Goal: Task Accomplishment & Management: Use online tool/utility

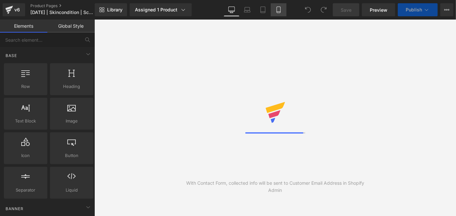
click at [273, 9] on link "Mobile" at bounding box center [279, 9] width 16 height 13
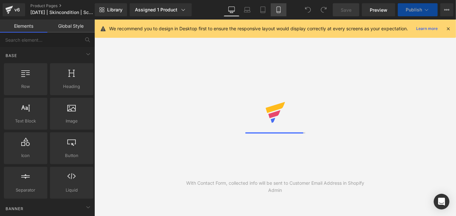
click at [273, 9] on link "Mobile" at bounding box center [279, 9] width 16 height 13
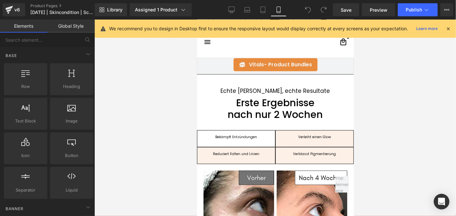
scroll to position [604, 0]
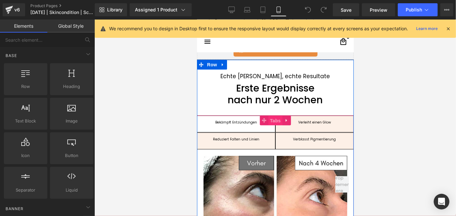
click at [272, 120] on span "Tabs" at bounding box center [275, 121] width 14 height 10
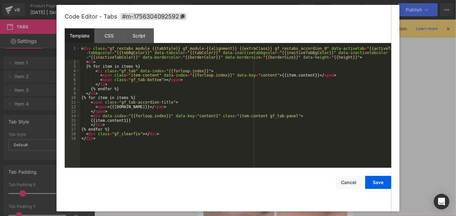
click at [265, 0] on div "Tabs You are previewing how the will restyle your page. You can not edit Elemen…" at bounding box center [228, 0] width 456 height 0
click at [115, 37] on div "CSS" at bounding box center [109, 35] width 30 height 15
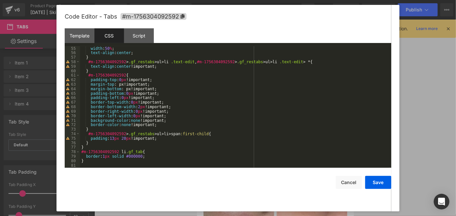
scroll to position [243, 0]
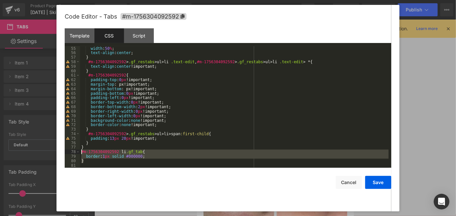
drag, startPoint x: 93, startPoint y: 160, endPoint x: 81, endPoint y: 154, distance: 13.4
click at [81, 154] on div "width : 50 % ; text-align : center ; } #m-1756304092592 > .gf_restabs > ul > li…" at bounding box center [234, 111] width 308 height 131
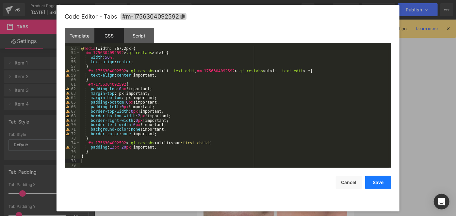
click at [372, 179] on button "Save" at bounding box center [378, 182] width 26 height 13
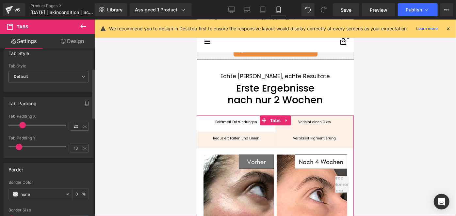
scroll to position [70, 0]
click at [76, 191] on input "0" at bounding box center [78, 193] width 7 height 7
type input "1"
click at [15, 192] on span at bounding box center [15, 193] width 5 height 5
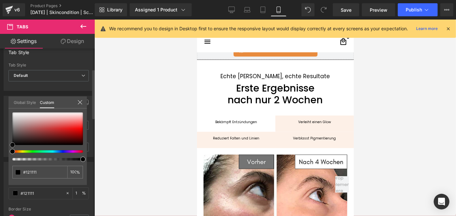
drag, startPoint x: 11, startPoint y: 145, endPoint x: 8, endPoint y: 148, distance: 4.6
click at [8, 157] on div "Border none Border Color none 1 % 0px Border Size 0 px Global Style Custom Edit…" at bounding box center [49, 193] width 98 height 72
click at [16, 140] on div at bounding box center [47, 129] width 70 height 33
drag, startPoint x: 16, startPoint y: 140, endPoint x: 3, endPoint y: 152, distance: 17.8
click at [3, 157] on div "Border none Border Color none 1 % 0px Border Size 0 px Global Style Custom Edit…" at bounding box center [49, 193] width 98 height 72
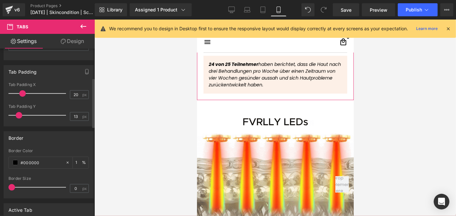
scroll to position [100, 0]
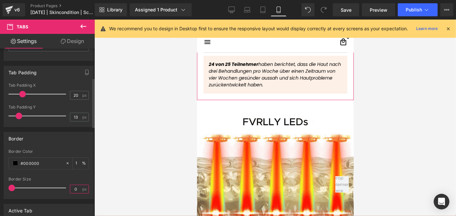
click at [76, 189] on input "0" at bounding box center [75, 189] width 11 height 8
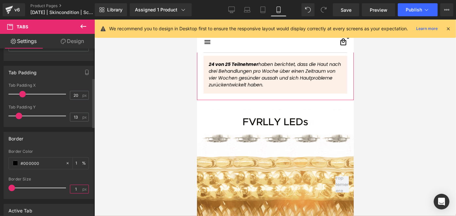
type input "1"
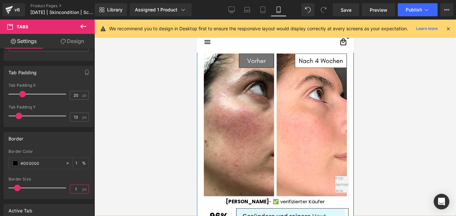
scroll to position [613, 0]
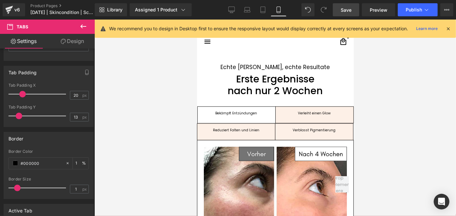
click at [347, 8] on span "Save" at bounding box center [345, 10] width 11 height 7
click at [409, 7] on span "Publish" at bounding box center [413, 9] width 16 height 5
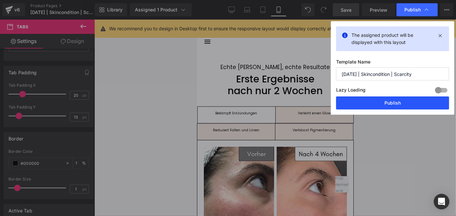
click at [365, 104] on button "Publish" at bounding box center [392, 103] width 113 height 13
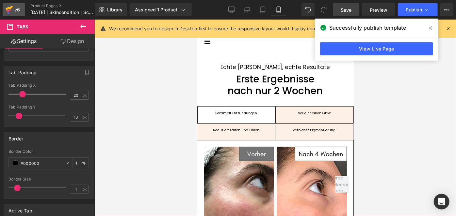
click at [18, 8] on div "v6" at bounding box center [17, 10] width 8 height 8
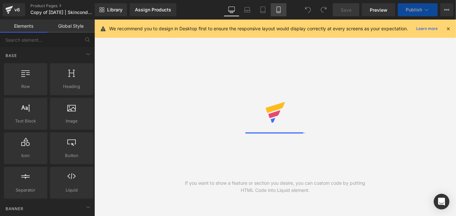
click at [278, 13] on link "Mobile" at bounding box center [279, 9] width 16 height 13
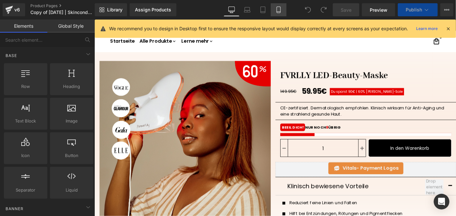
click at [278, 13] on link "Mobile" at bounding box center [279, 9] width 16 height 13
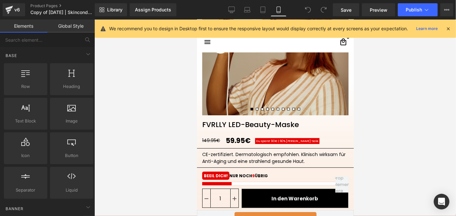
scroll to position [136, 0]
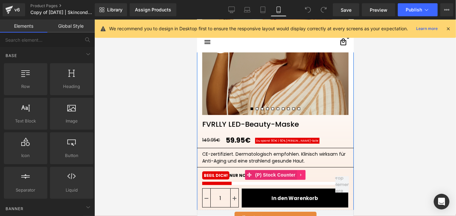
click at [300, 175] on icon at bounding box center [300, 175] width 1 height 3
click at [304, 175] on icon at bounding box center [305, 175] width 5 height 5
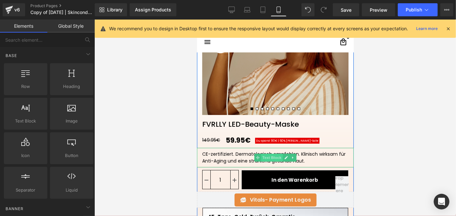
click at [270, 157] on span "Text Block" at bounding box center [271, 158] width 22 height 8
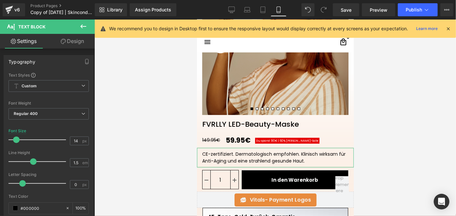
click at [67, 43] on link "Design" at bounding box center [72, 41] width 47 height 15
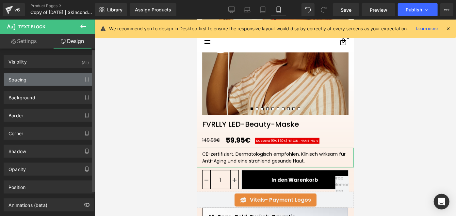
click at [36, 79] on div "Spacing" at bounding box center [48, 79] width 89 height 12
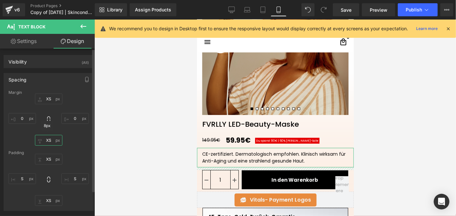
click at [44, 142] on input "XS" at bounding box center [48, 140] width 27 height 11
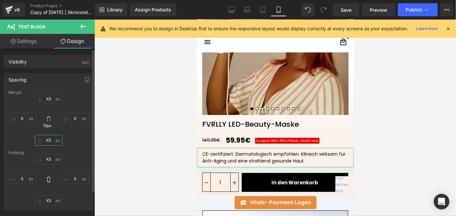
click at [46, 139] on input "XS" at bounding box center [48, 140] width 27 height 11
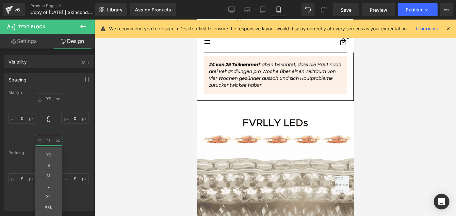
scroll to position [956, 0]
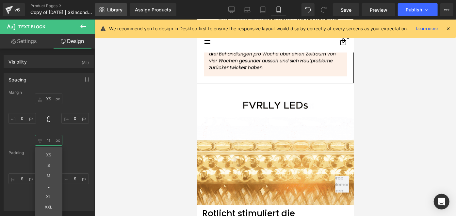
type input "11"
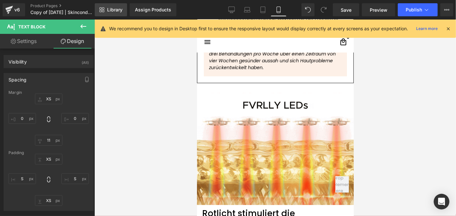
click at [115, 12] on span "Library" at bounding box center [114, 10] width 15 height 6
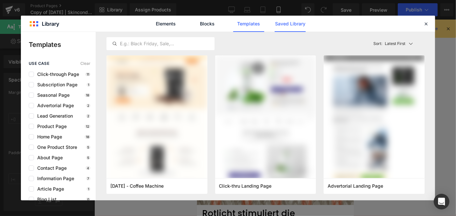
click at [292, 24] on link "Saved Library" at bounding box center [289, 24] width 31 height 16
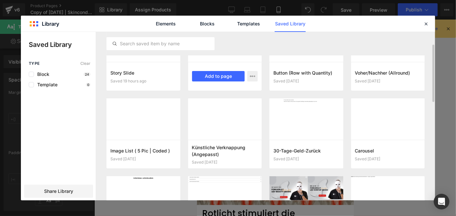
scroll to position [36, 0]
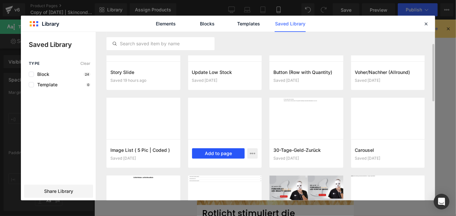
click at [213, 152] on button "Add to page" at bounding box center [218, 153] width 53 height 10
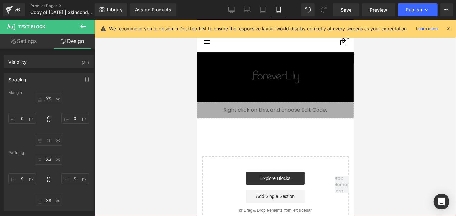
scroll to position [2415, 0]
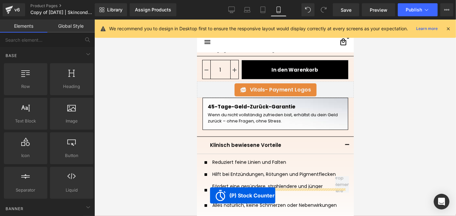
scroll to position [280, 0]
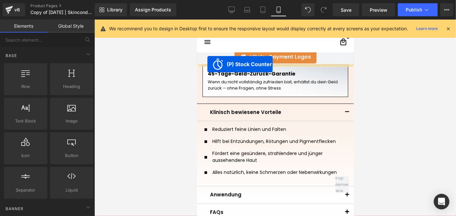
drag, startPoint x: 253, startPoint y: 111, endPoint x: 207, endPoint y: 64, distance: 66.0
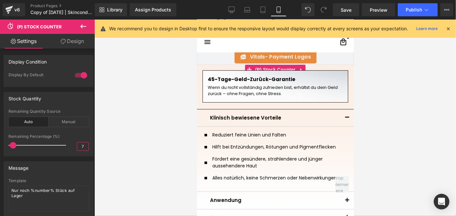
click at [83, 150] on input "7" at bounding box center [82, 147] width 11 height 8
type input "8"
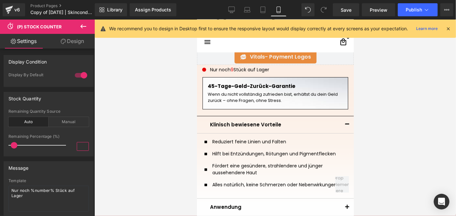
type input "7"
click at [74, 43] on link "Design" at bounding box center [72, 41] width 47 height 15
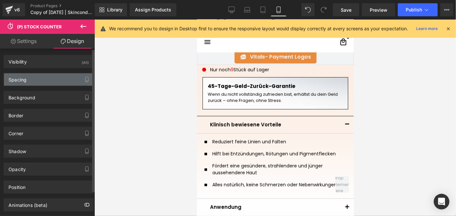
click at [32, 79] on div "Spacing" at bounding box center [48, 79] width 89 height 12
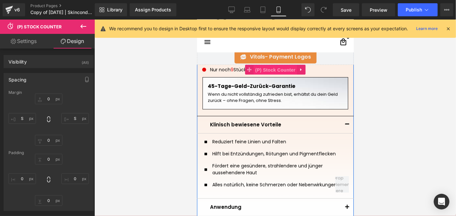
click at [271, 67] on span "(P) Stock Counter" at bounding box center [274, 70] width 43 height 10
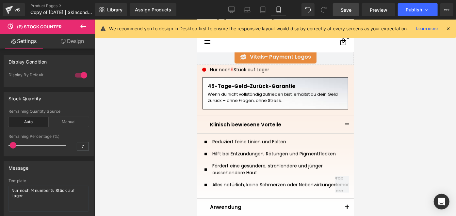
click at [350, 12] on span "Save" at bounding box center [345, 10] width 11 height 7
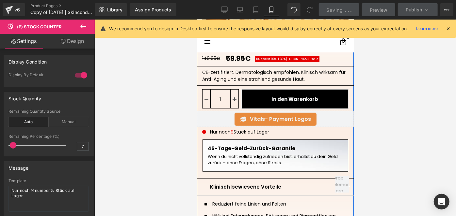
scroll to position [216, 0]
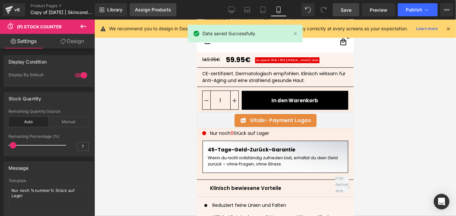
click at [145, 12] on link "Assign Products" at bounding box center [153, 9] width 47 height 13
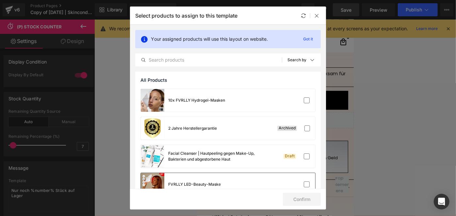
click at [258, 181] on div "FVRLLY LED-Beauty-Maske" at bounding box center [228, 184] width 174 height 23
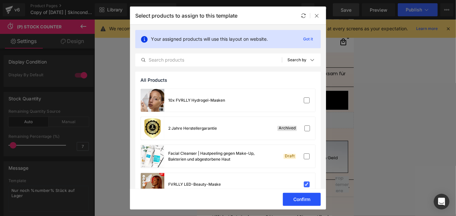
click at [306, 197] on button "Confirm" at bounding box center [302, 199] width 38 height 13
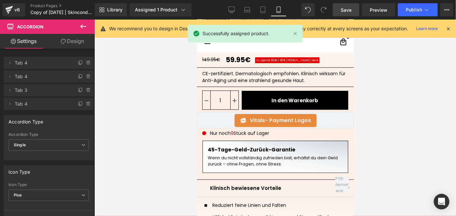
click at [349, 5] on link "Save" at bounding box center [346, 9] width 26 height 13
click at [405, 14] on button "Publish" at bounding box center [417, 9] width 40 height 13
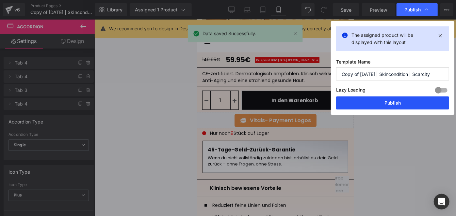
click at [376, 100] on button "Publish" at bounding box center [392, 103] width 113 height 13
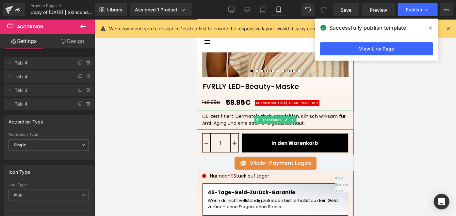
scroll to position [173, 0]
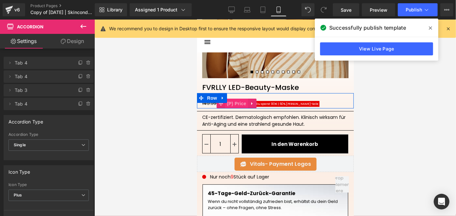
click at [230, 104] on span "(P) Price" at bounding box center [236, 104] width 23 height 10
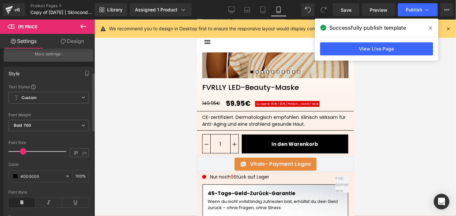
scroll to position [68, 0]
click at [75, 156] on input "21" at bounding box center [75, 153] width 11 height 8
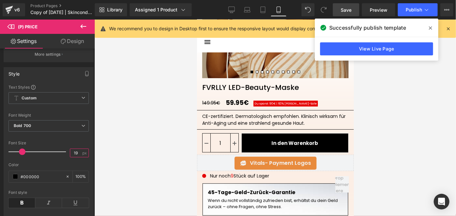
type input "19"
click at [341, 8] on span "Save" at bounding box center [345, 10] width 11 height 7
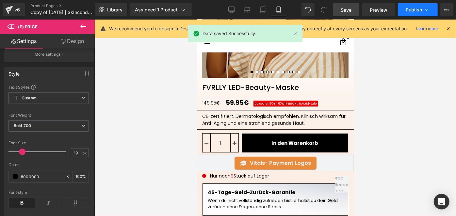
click at [413, 13] on button "Publish" at bounding box center [417, 9] width 40 height 13
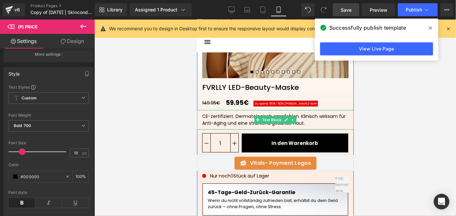
click at [289, 125] on div "CE-zertifiziert. Dermatologisch empfohlen. Klinisch wirksam für Anti-Aging und …" at bounding box center [275, 120] width 146 height 14
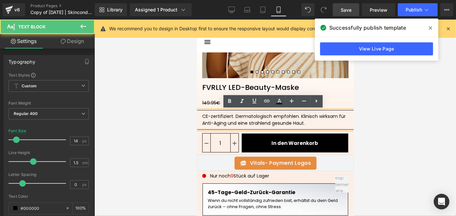
click at [289, 125] on div "CE-zertifiziert. Dermatologisch empfohlen. Klinisch wirksam für Anti-Aging und …" at bounding box center [275, 120] width 146 height 14
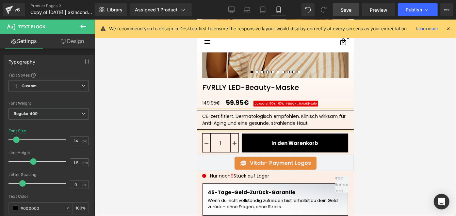
click at [342, 12] on span "Save" at bounding box center [345, 10] width 11 height 7
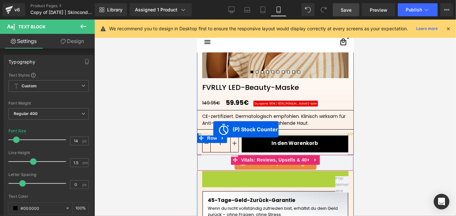
drag, startPoint x: 256, startPoint y: 174, endPoint x: 213, endPoint y: 129, distance: 62.3
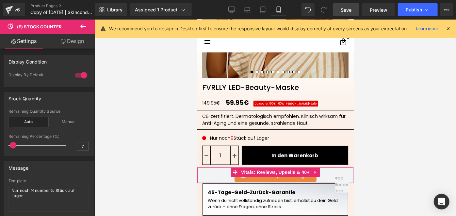
click at [345, 13] on span "Save" at bounding box center [345, 10] width 11 height 7
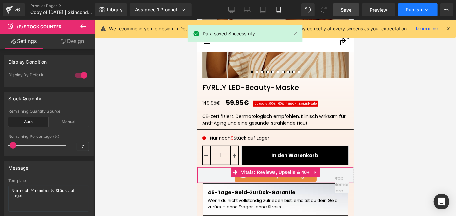
click at [403, 11] on button "Publish" at bounding box center [417, 9] width 40 height 13
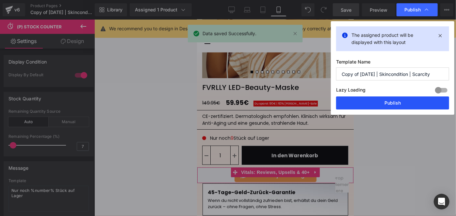
click at [0, 0] on button "Publish" at bounding box center [0, 0] width 0 height 0
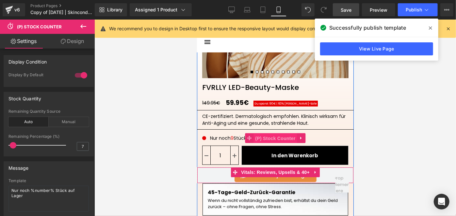
click at [264, 138] on span "(P) Stock Counter" at bounding box center [274, 138] width 43 height 10
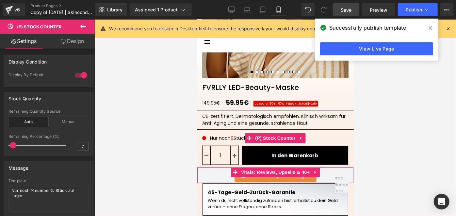
click at [69, 39] on link "Design" at bounding box center [72, 41] width 47 height 15
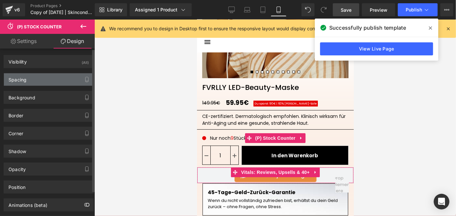
click at [39, 82] on div "Spacing" at bounding box center [48, 79] width 89 height 12
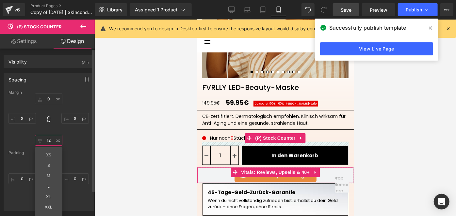
click at [47, 138] on input "12" at bounding box center [48, 140] width 27 height 11
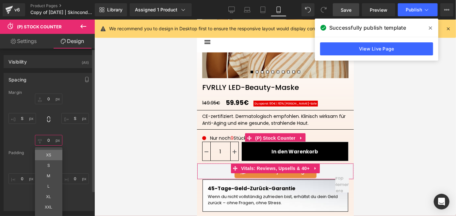
type input "XS"
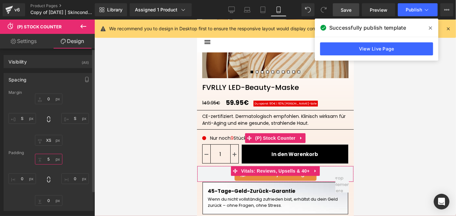
click at [51, 159] on input "5" at bounding box center [48, 159] width 27 height 11
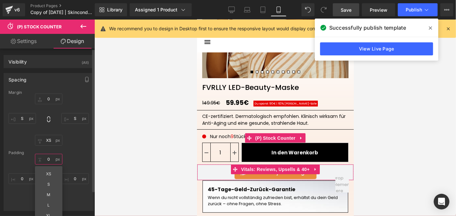
type input "0"
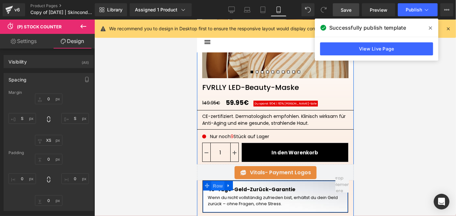
click at [217, 186] on span "Row" at bounding box center [217, 186] width 13 height 10
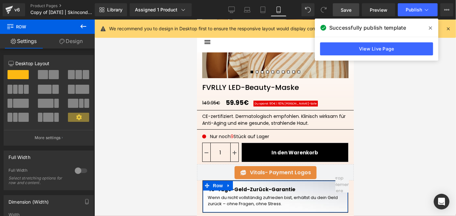
click at [66, 38] on link "Design" at bounding box center [70, 41] width 47 height 15
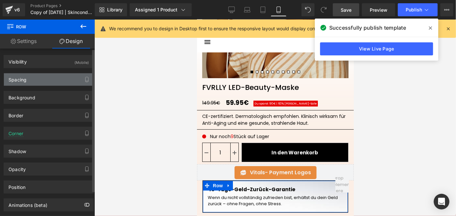
click at [37, 79] on div "Spacing" at bounding box center [48, 79] width 89 height 12
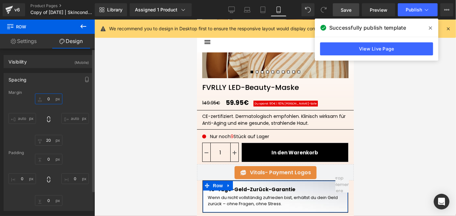
click at [55, 98] on input "0" at bounding box center [48, 99] width 27 height 11
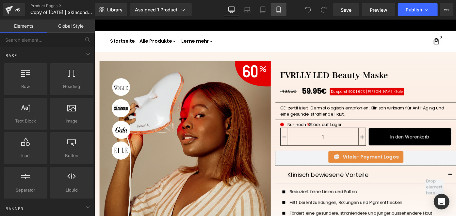
click at [277, 5] on link "Mobile" at bounding box center [279, 9] width 16 height 13
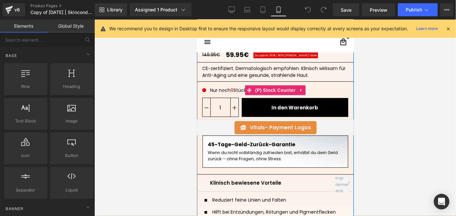
scroll to position [220, 0]
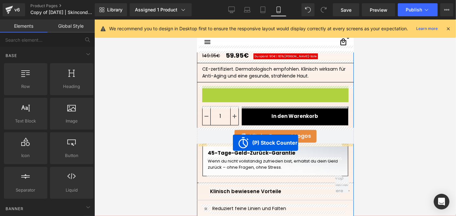
drag, startPoint x: 260, startPoint y: 89, endPoint x: 232, endPoint y: 143, distance: 60.7
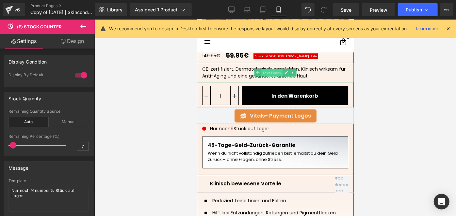
click at [266, 74] on span "Text Block" at bounding box center [271, 73] width 22 height 8
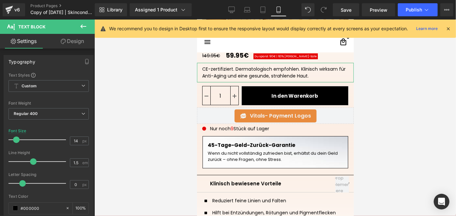
click at [55, 40] on link "Design" at bounding box center [72, 41] width 47 height 15
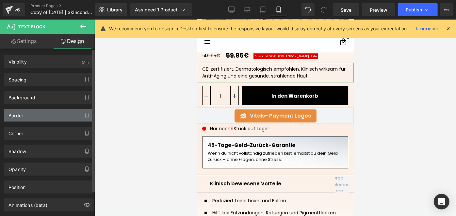
click at [28, 113] on div "Border" at bounding box center [48, 115] width 89 height 12
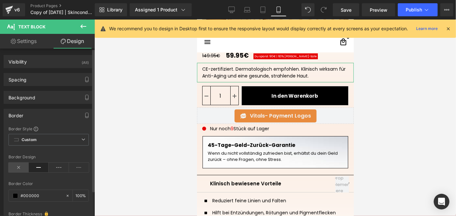
click at [19, 164] on icon at bounding box center [18, 168] width 20 height 10
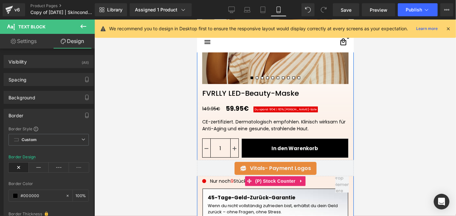
scroll to position [166, 0]
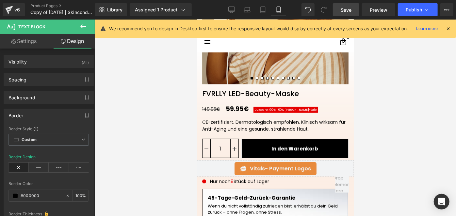
drag, startPoint x: 338, startPoint y: 13, endPoint x: 119, endPoint y: 76, distance: 228.3
click at [338, 13] on link "Save" at bounding box center [346, 9] width 26 height 13
click at [405, 11] on button "Publish" at bounding box center [417, 9] width 40 height 13
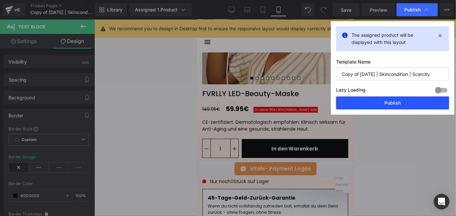
click at [362, 104] on button "Publish" at bounding box center [392, 103] width 113 height 13
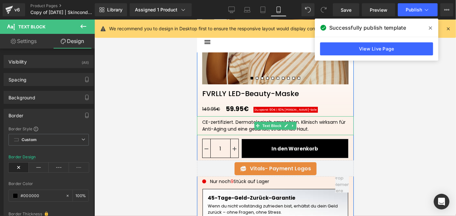
click at [232, 122] on div "CE-zertifiziert. Dermatologisch empfohlen. Klinisch wirksam für Anti-Aging und …" at bounding box center [275, 126] width 146 height 14
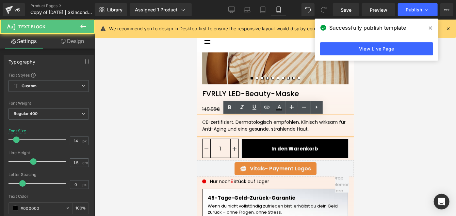
click at [230, 121] on div "CE-zertifiziert. Dermatologisch empfohlen. Klinisch wirksam für Anti-Aging und …" at bounding box center [275, 126] width 146 height 14
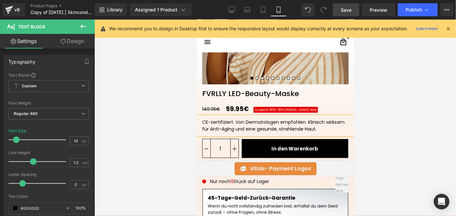
click at [346, 13] on span "Save" at bounding box center [345, 10] width 11 height 7
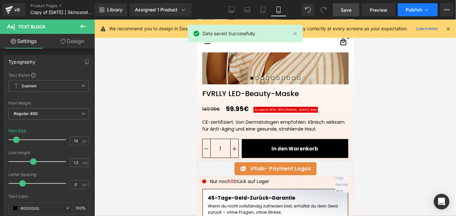
click at [405, 12] on button "Publish" at bounding box center [417, 9] width 40 height 13
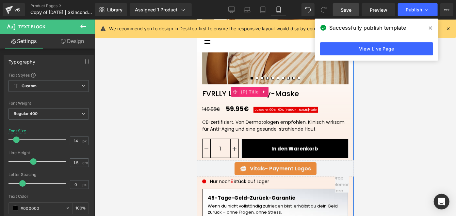
click at [250, 90] on span "(P) Title" at bounding box center [249, 92] width 21 height 10
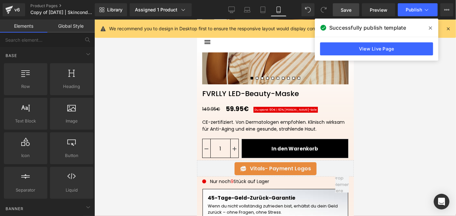
click at [97, 172] on div at bounding box center [274, 118] width 361 height 197
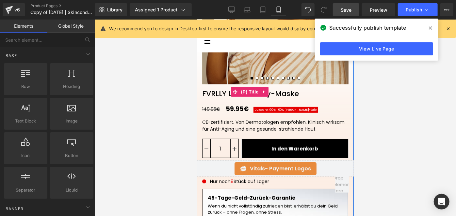
click at [225, 94] on link "FVRLLY LED-Beauty-Maske" at bounding box center [249, 91] width 107 height 14
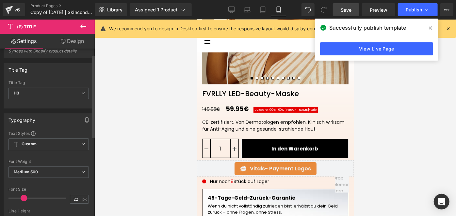
scroll to position [12, 0]
click at [73, 197] on input "22" at bounding box center [75, 198] width 11 height 8
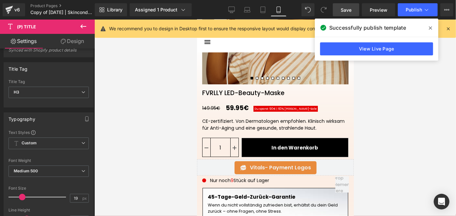
click at [346, 13] on span "Save" at bounding box center [345, 10] width 11 height 7
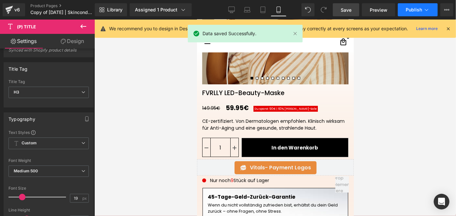
click at [413, 9] on span "Publish" at bounding box center [413, 9] width 16 height 5
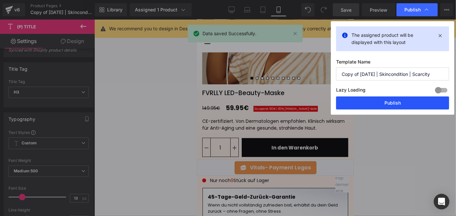
click at [0, 0] on button "Publish" at bounding box center [0, 0] width 0 height 0
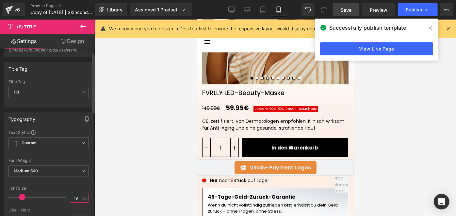
click at [73, 198] on input "19" at bounding box center [75, 198] width 11 height 8
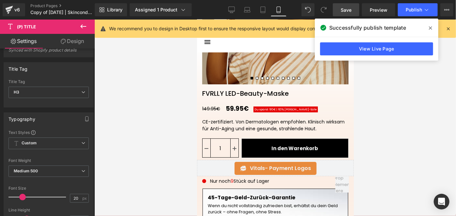
click at [342, 13] on link "Save" at bounding box center [346, 9] width 26 height 13
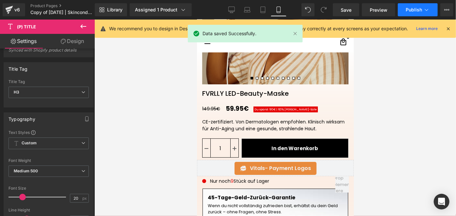
click at [403, 12] on button "Publish" at bounding box center [417, 9] width 40 height 13
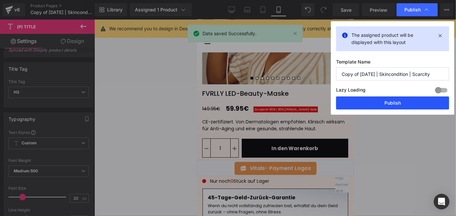
click at [0, 0] on button "Publish" at bounding box center [0, 0] width 0 height 0
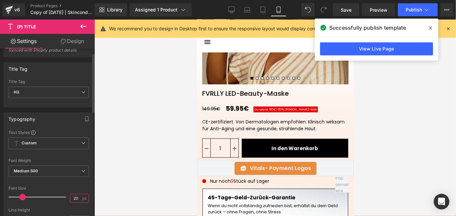
click at [77, 197] on input "20" at bounding box center [75, 198] width 11 height 8
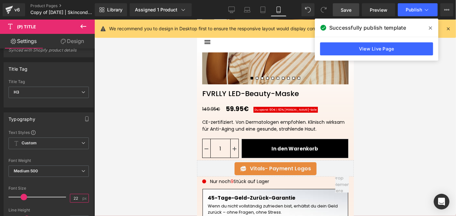
type input "22"
click at [343, 12] on span "Save" at bounding box center [345, 10] width 11 height 7
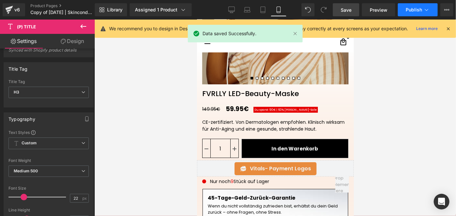
click at [403, 6] on button "Publish" at bounding box center [417, 9] width 40 height 13
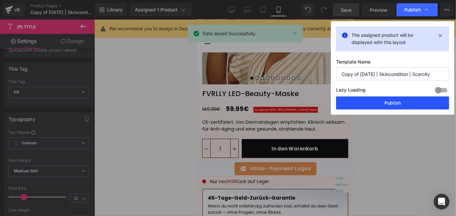
click at [0, 0] on button "Publish" at bounding box center [0, 0] width 0 height 0
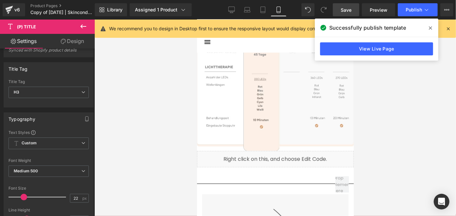
scroll to position [1954, 0]
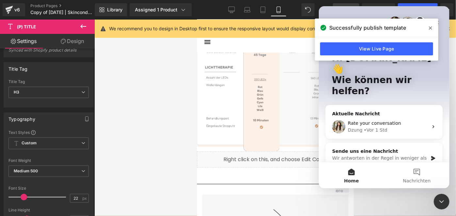
scroll to position [0, 0]
